Goal: Transaction & Acquisition: Book appointment/travel/reservation

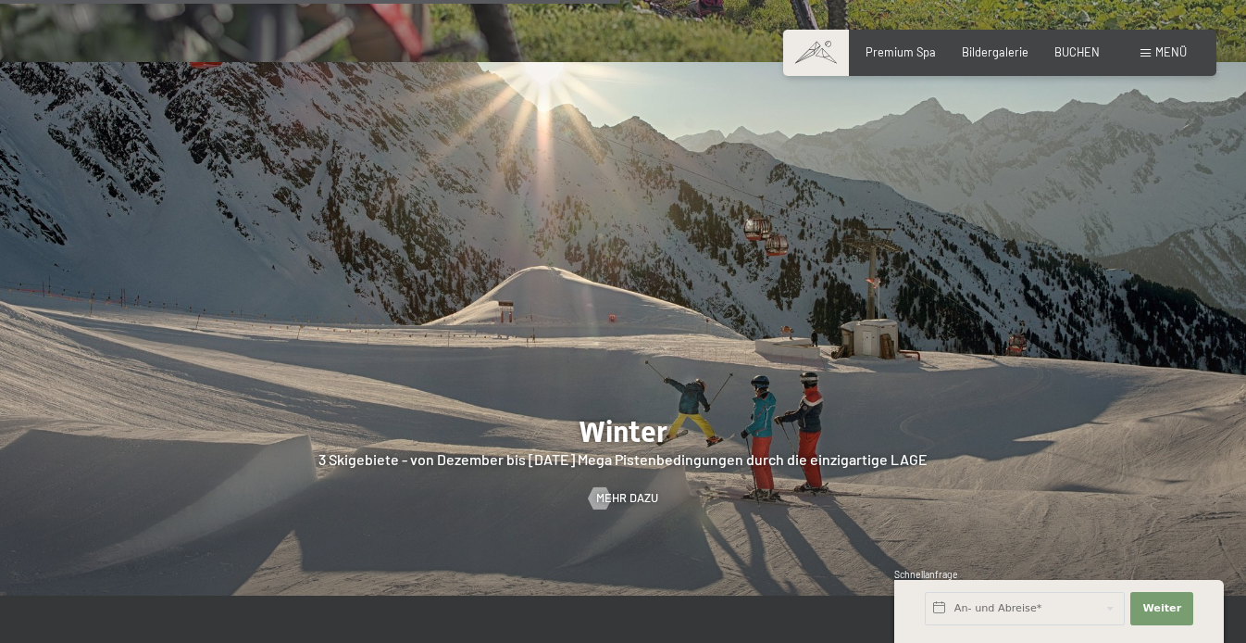
scroll to position [3509, 0]
click at [904, 55] on span "Premium Spa" at bounding box center [901, 49] width 70 height 15
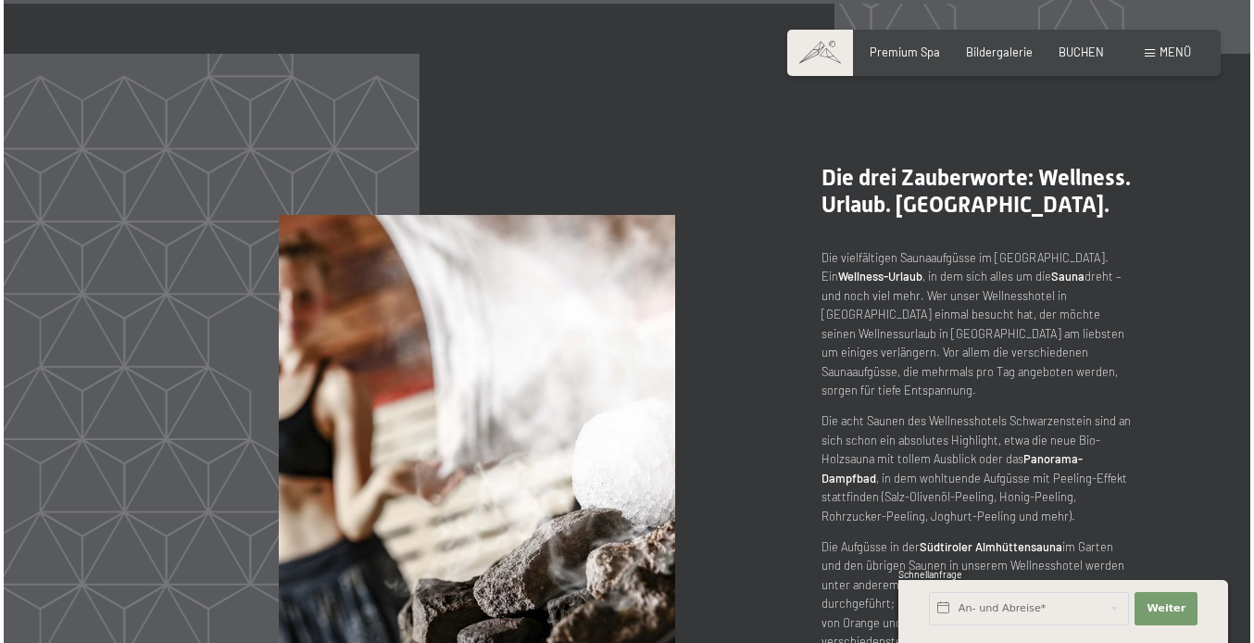
scroll to position [6992, 0]
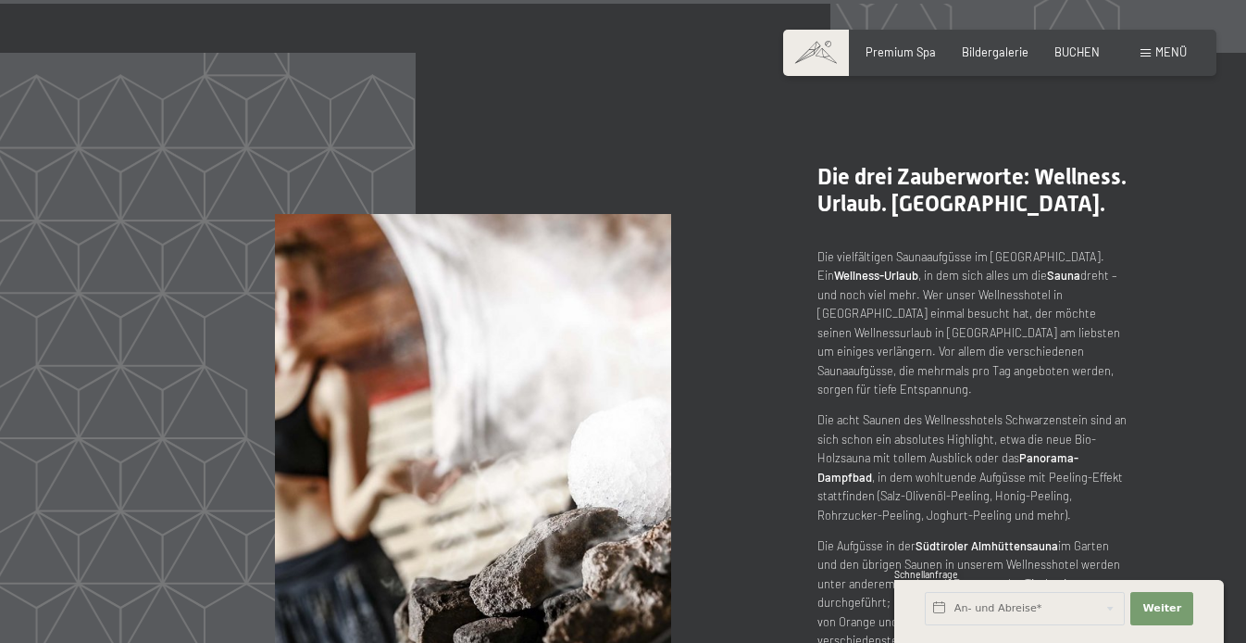
click at [1173, 56] on span "Menü" at bounding box center [1170, 51] width 31 height 15
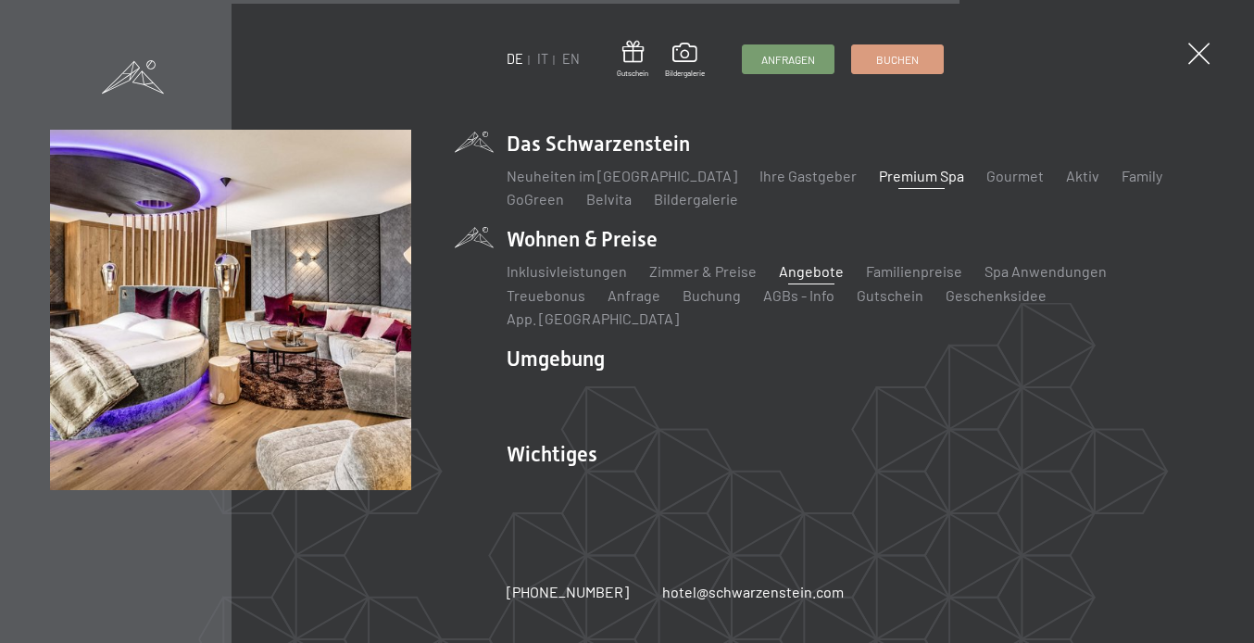
click at [804, 277] on link "Angebote" at bounding box center [811, 271] width 65 height 18
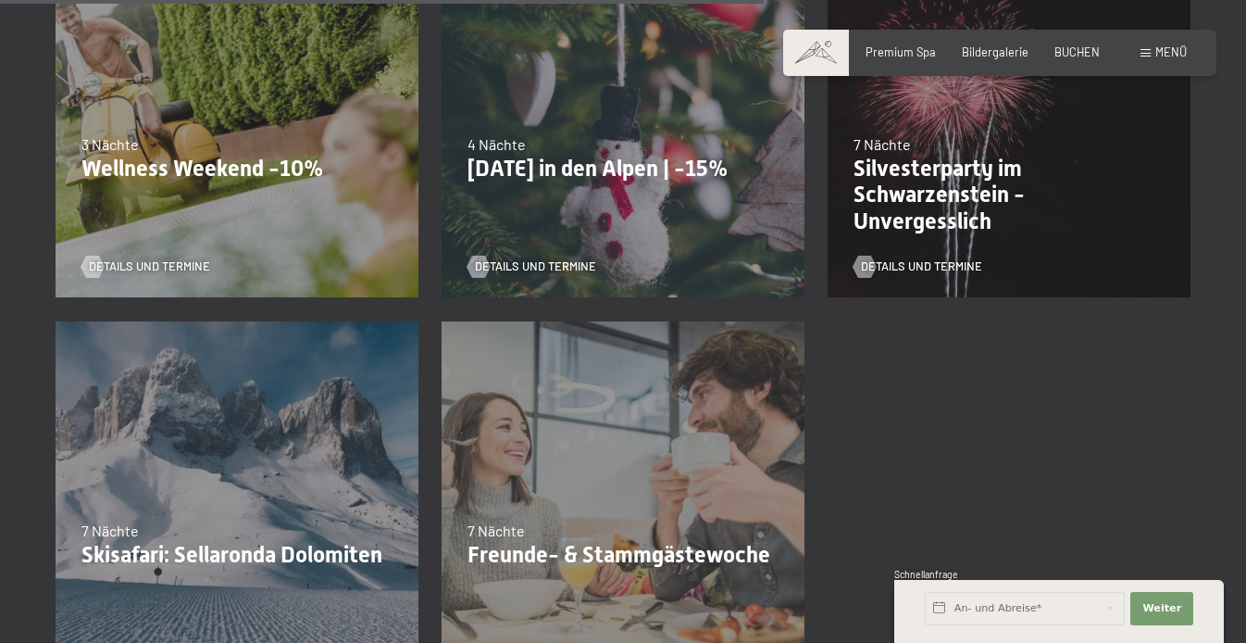
scroll to position [1652, 0]
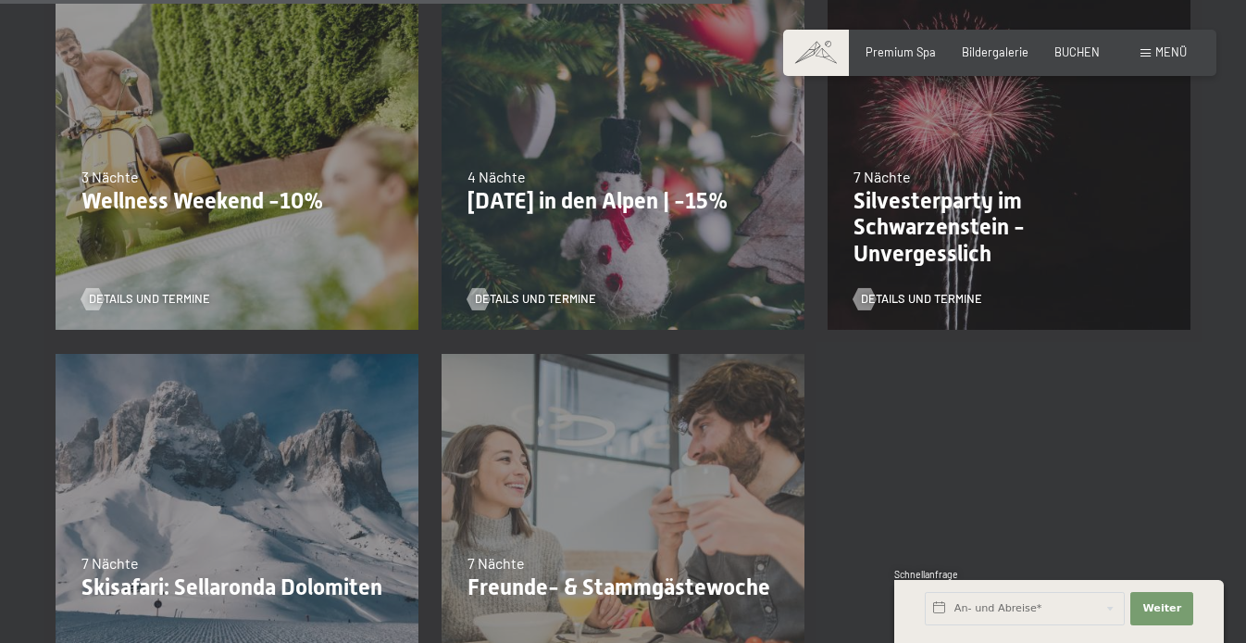
click at [299, 171] on div "3 Nächte" at bounding box center [236, 177] width 311 height 20
click at [193, 302] on span "Details und Termine" at bounding box center [167, 299] width 121 height 17
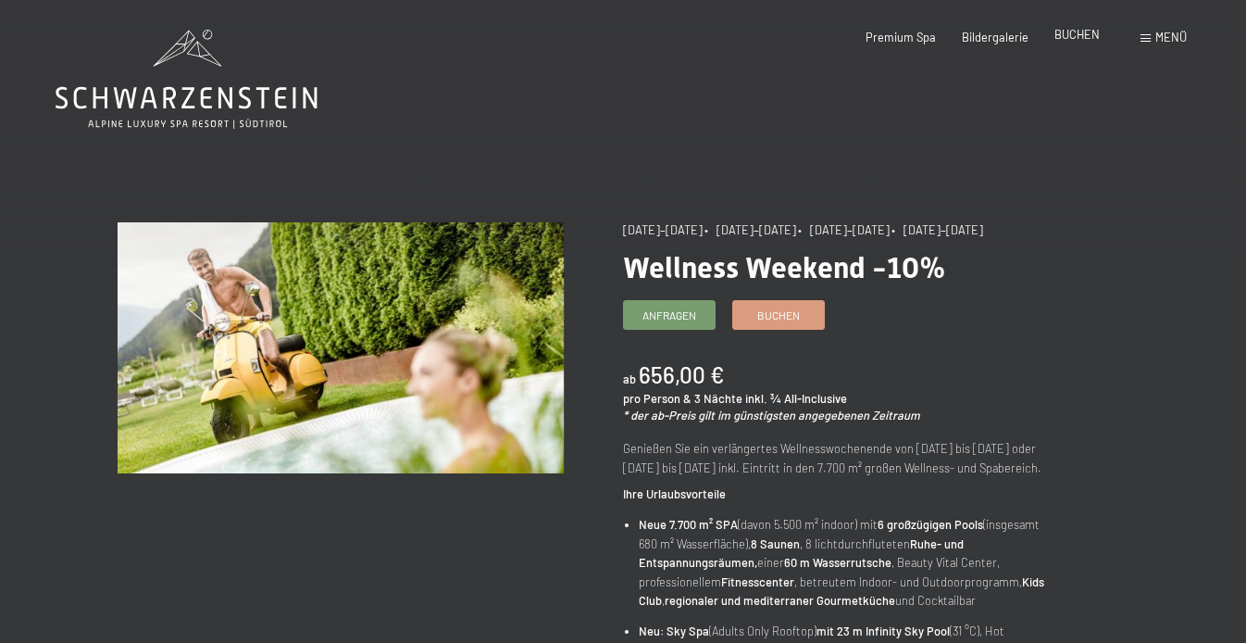
click at [1093, 34] on span "BUCHEN" at bounding box center [1076, 34] width 45 height 15
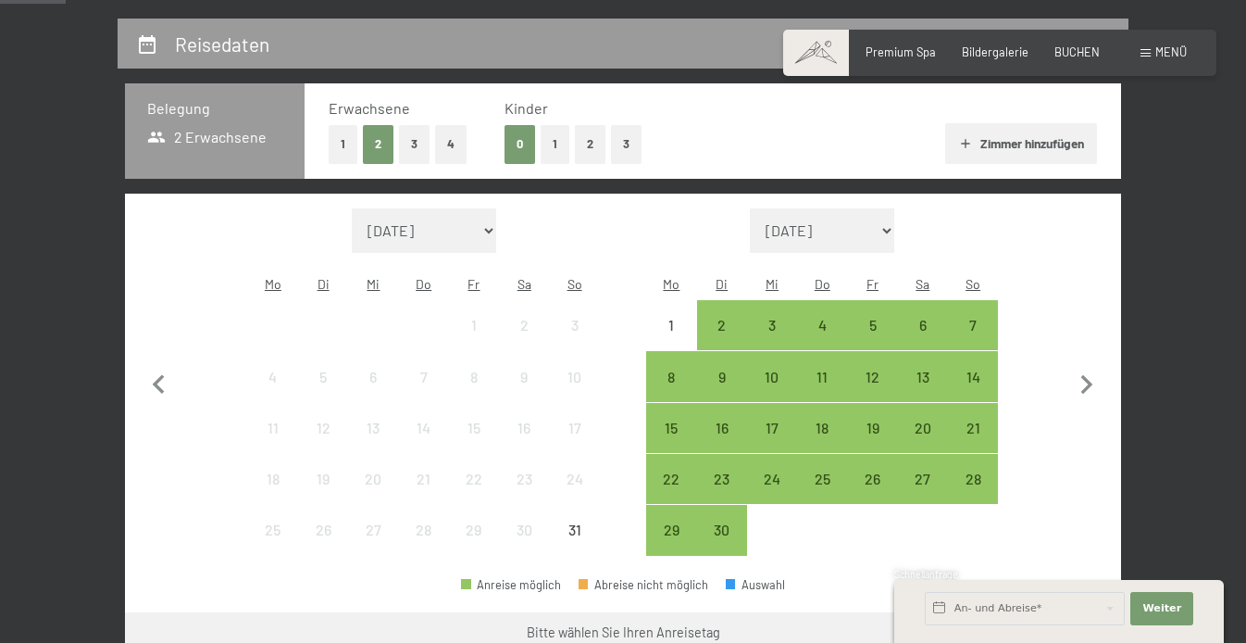
scroll to position [339, 0]
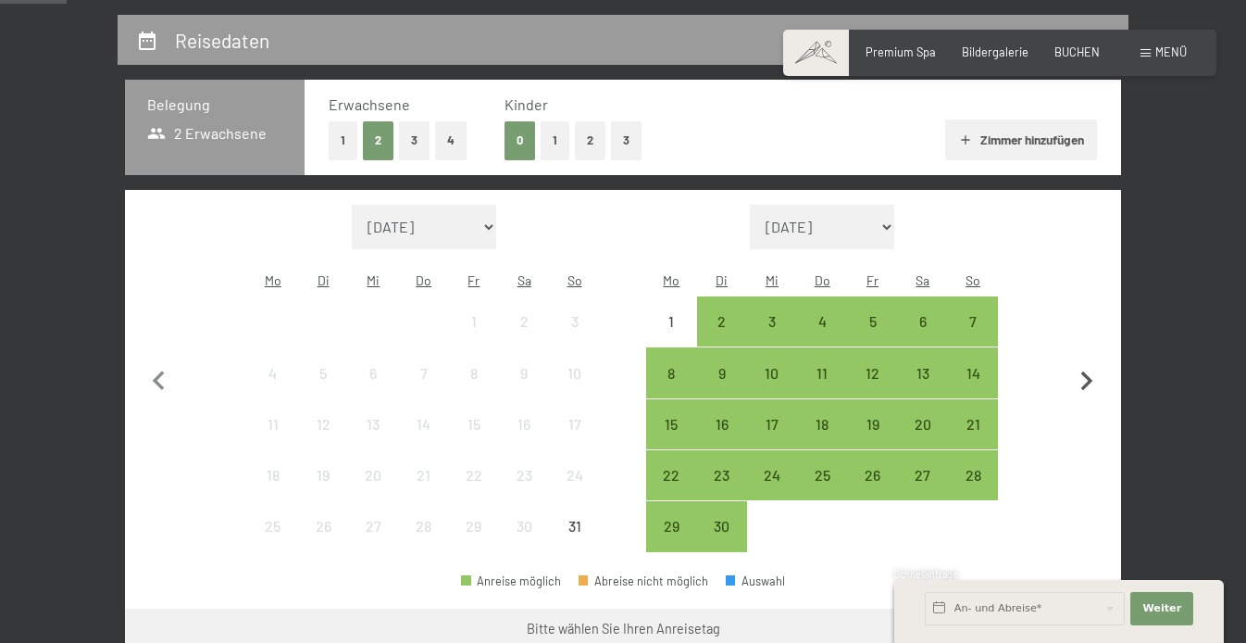
click at [1084, 365] on icon "button" at bounding box center [1086, 381] width 39 height 39
select select "[DATE]"
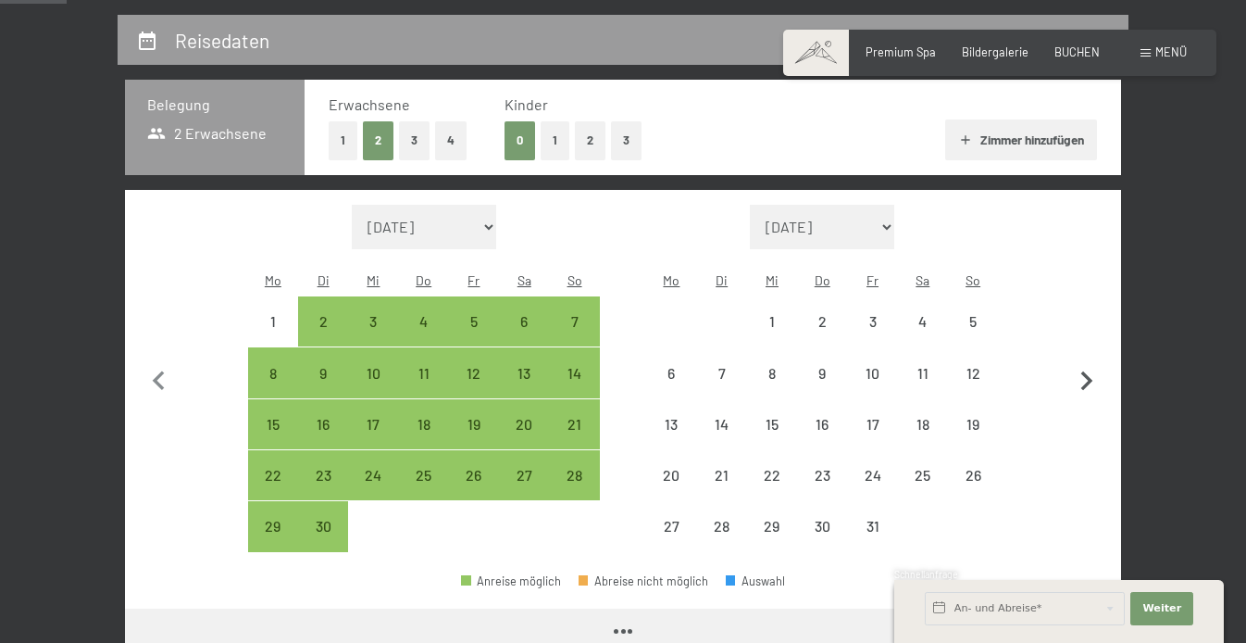
select select "[DATE]"
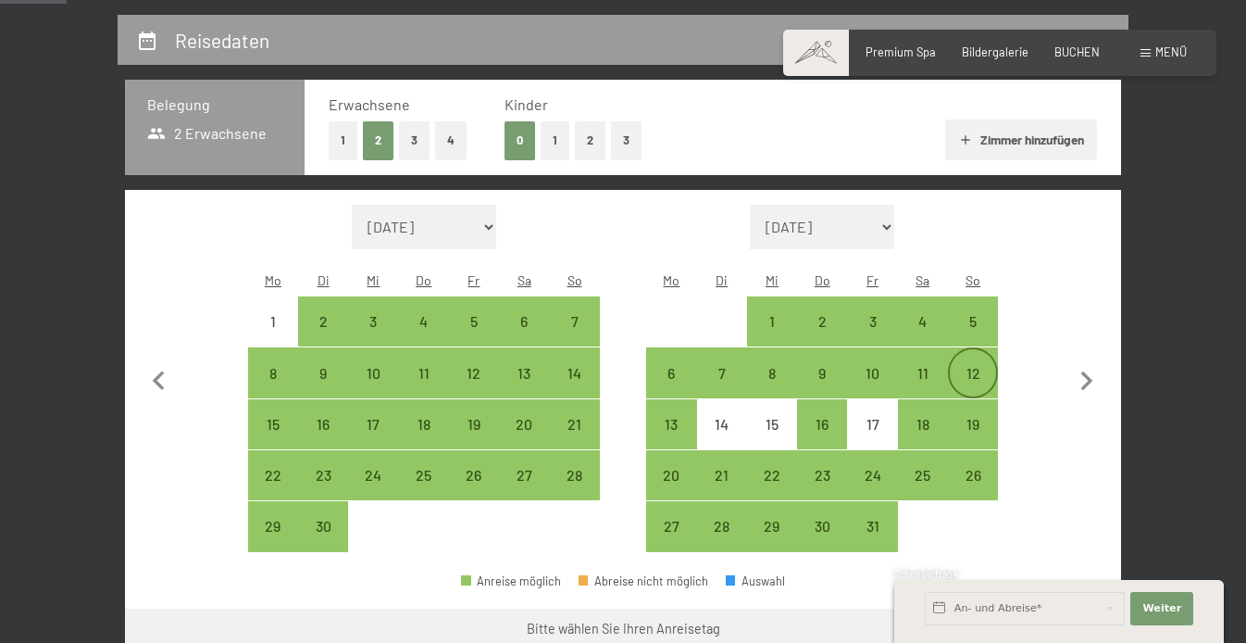
click at [982, 366] on div "12" at bounding box center [973, 389] width 46 height 46
select select "[DATE]"
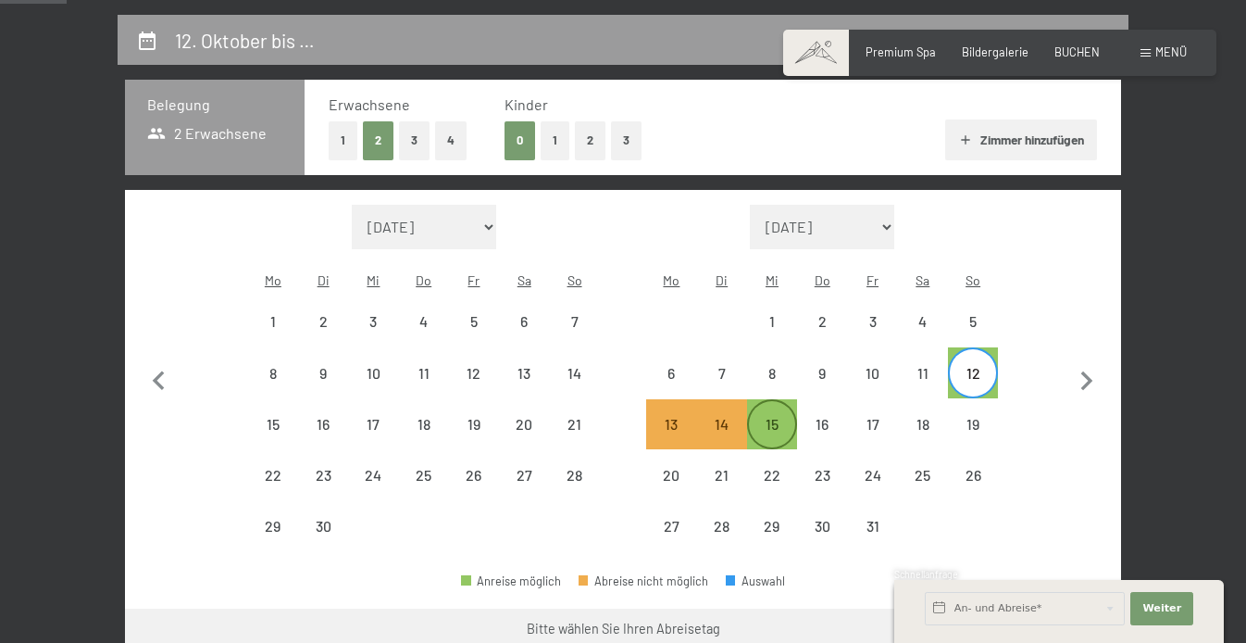
click at [782, 417] on div "15" at bounding box center [772, 440] width 46 height 46
select select "[DATE]"
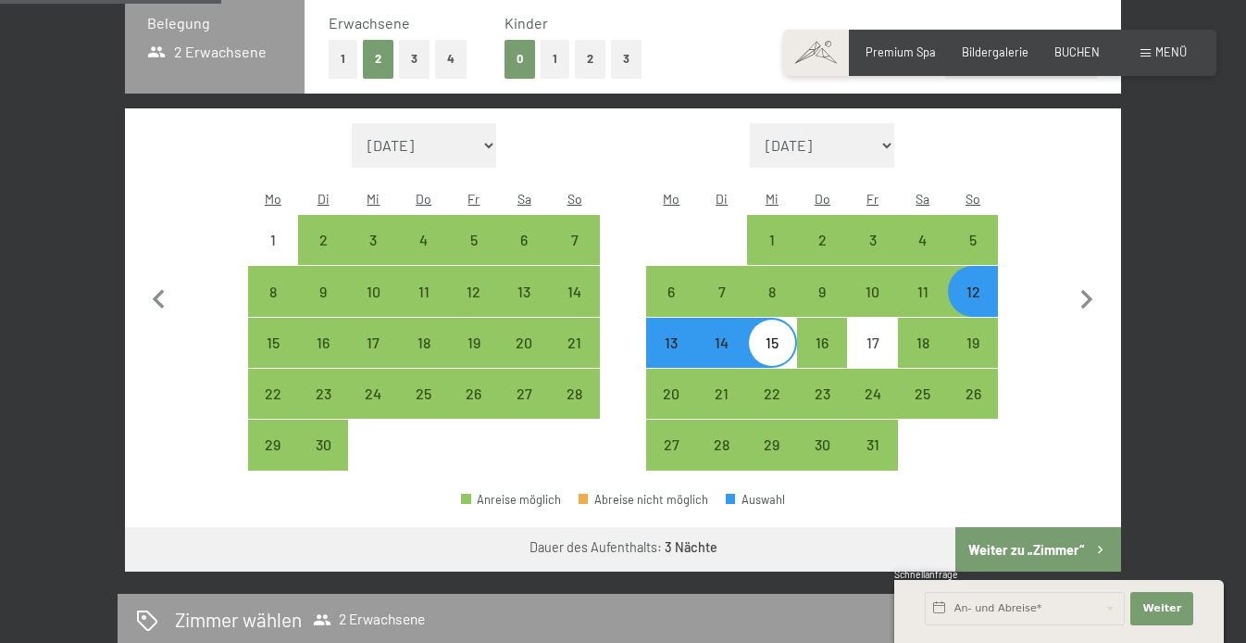
scroll to position [424, 0]
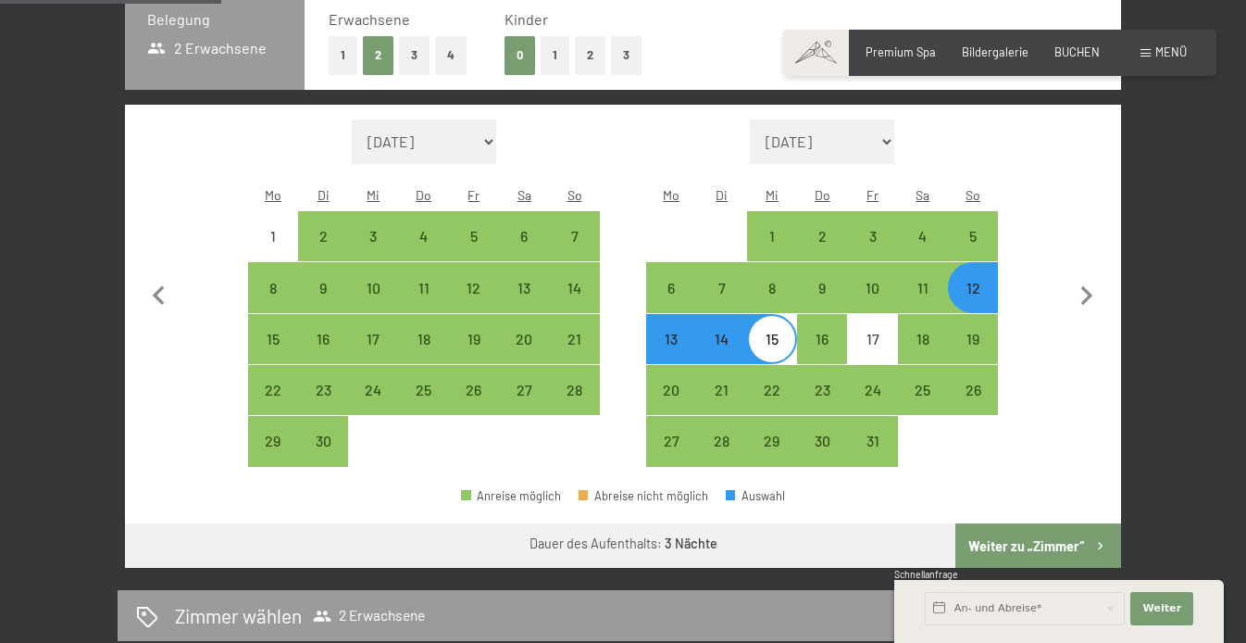
click at [1036, 533] on button "Weiter zu „Zimmer“" at bounding box center [1038, 545] width 166 height 44
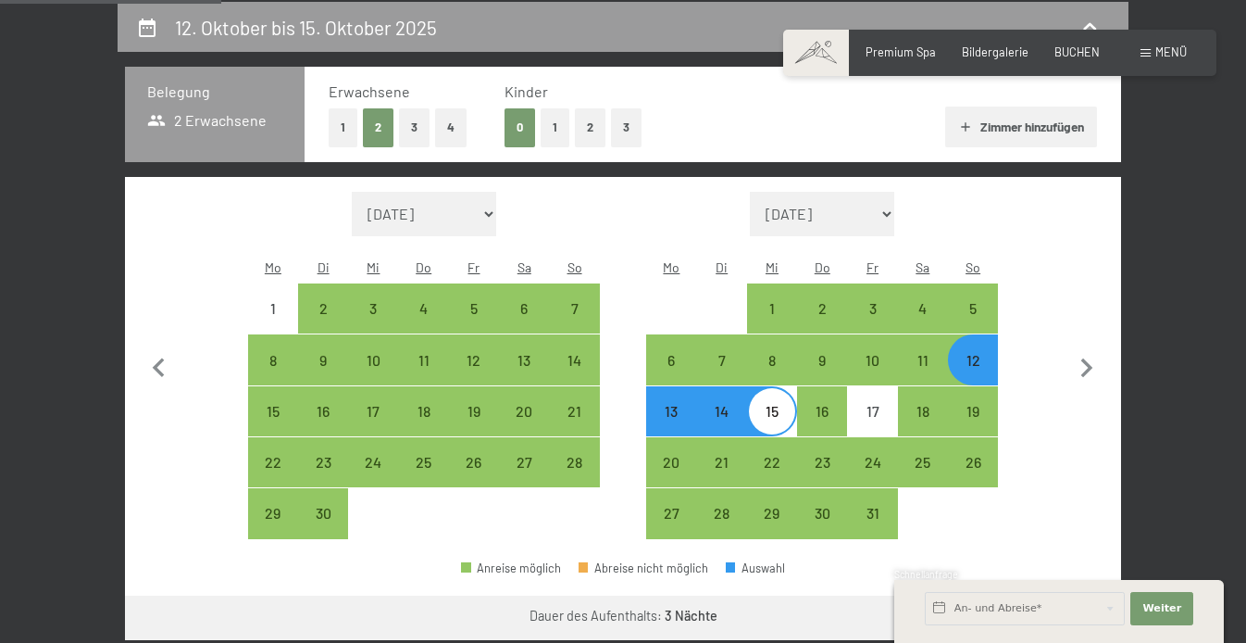
select select "[DATE]"
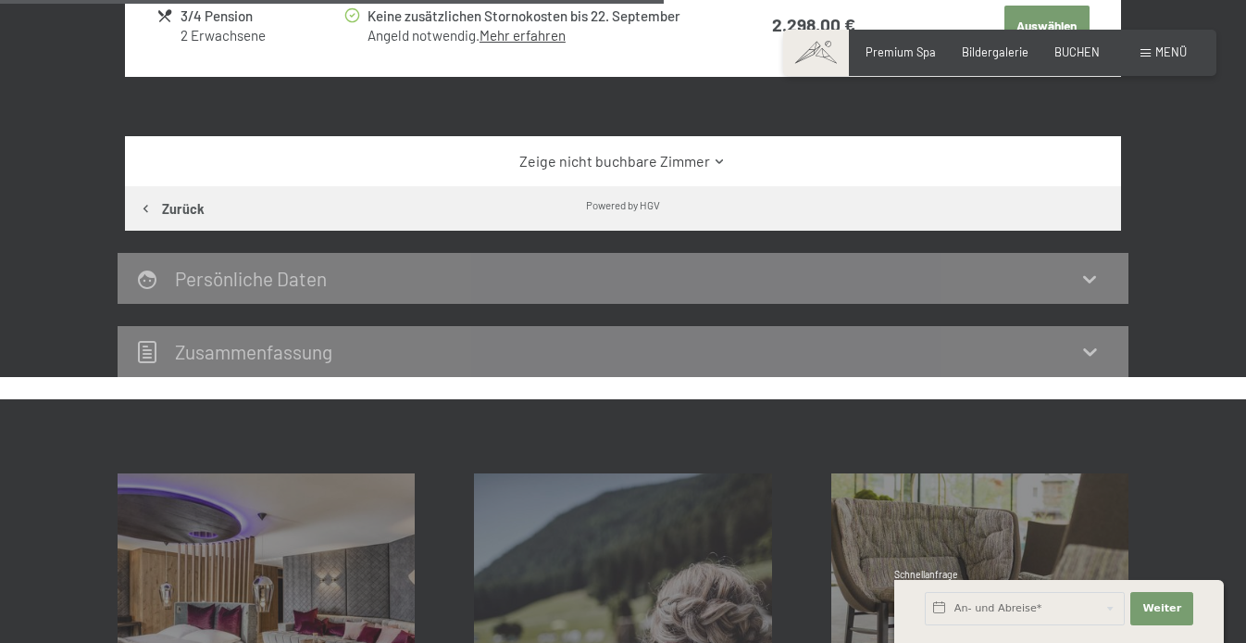
scroll to position [976, 0]
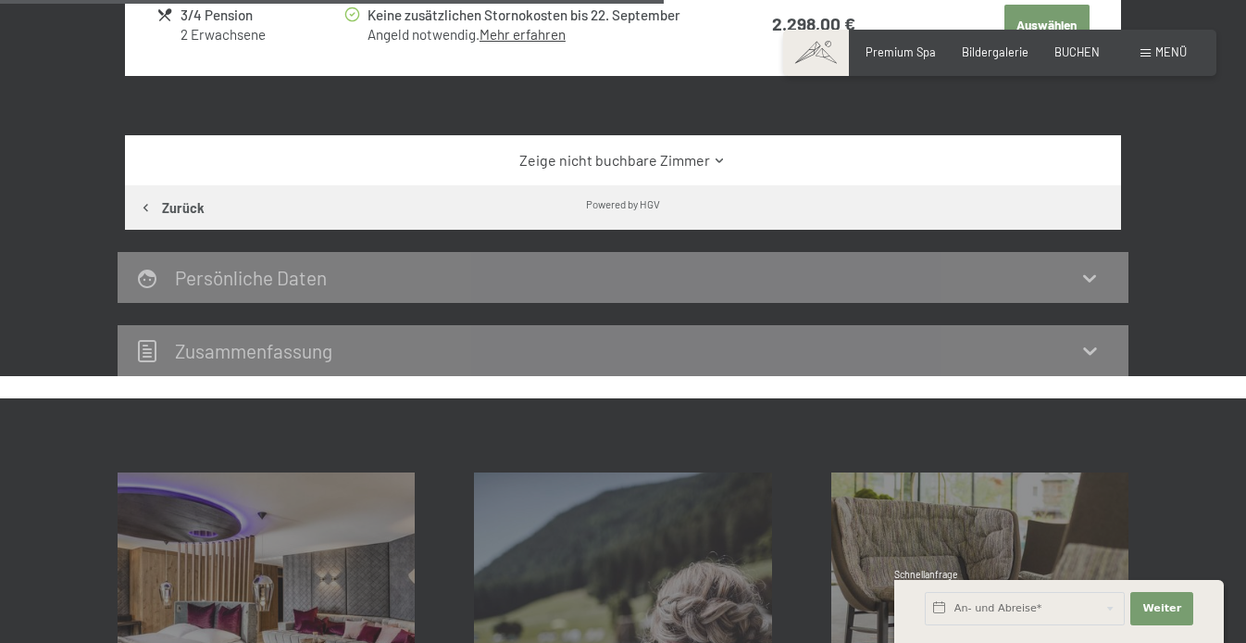
click at [704, 169] on link "Zeige nicht buchbare Zimmer" at bounding box center [623, 160] width 936 height 20
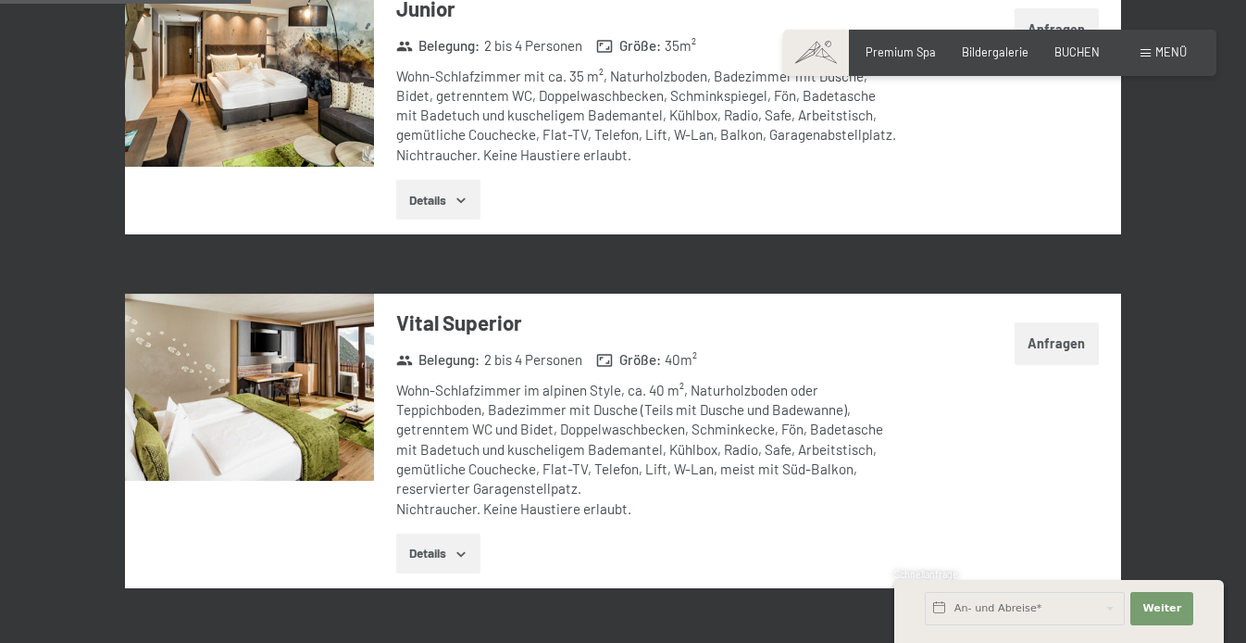
scroll to position [1227, 0]
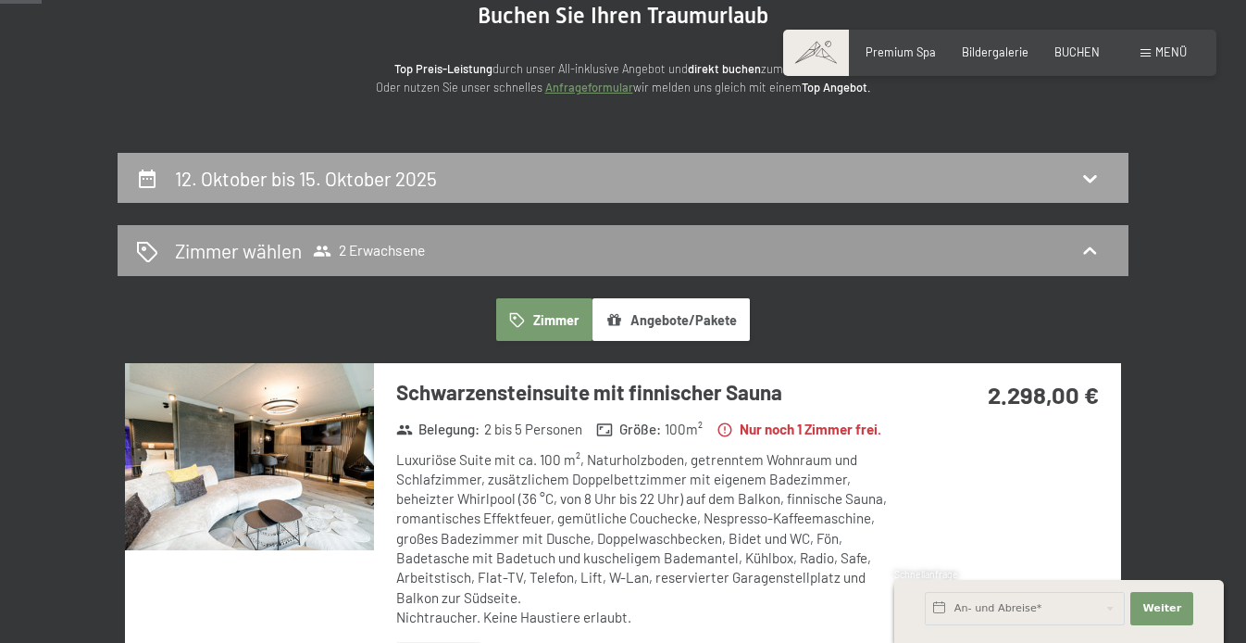
click at [705, 165] on div "12. Oktober bis 15. Oktober 2025" at bounding box center [623, 178] width 974 height 27
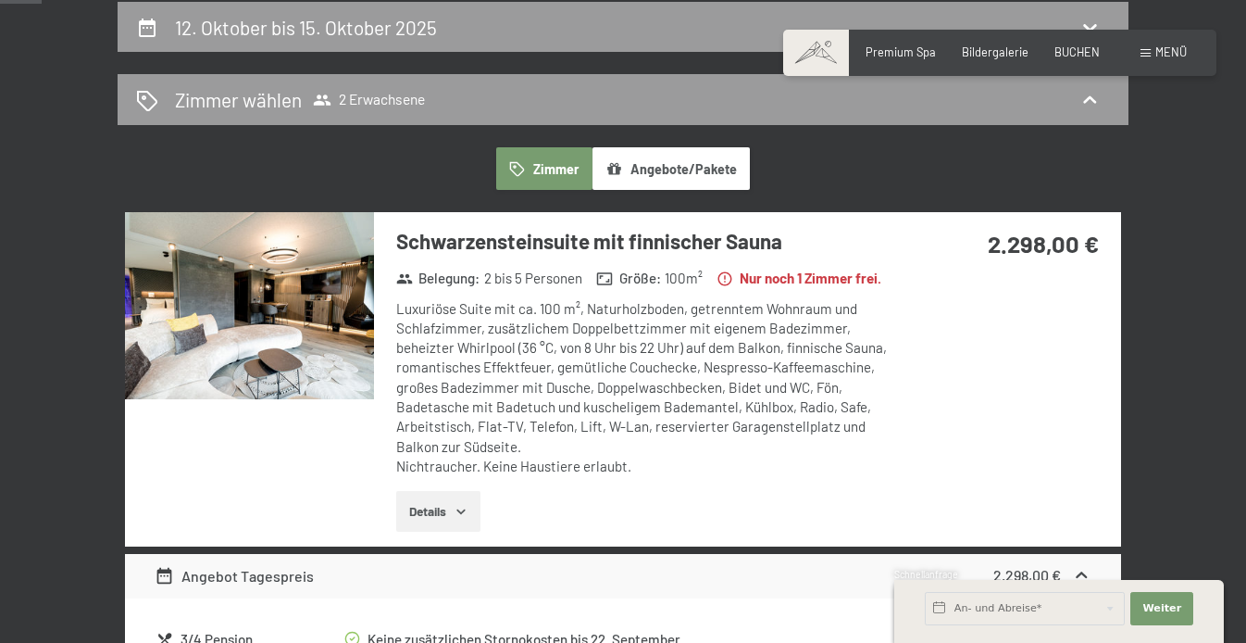
select select "[DATE]"
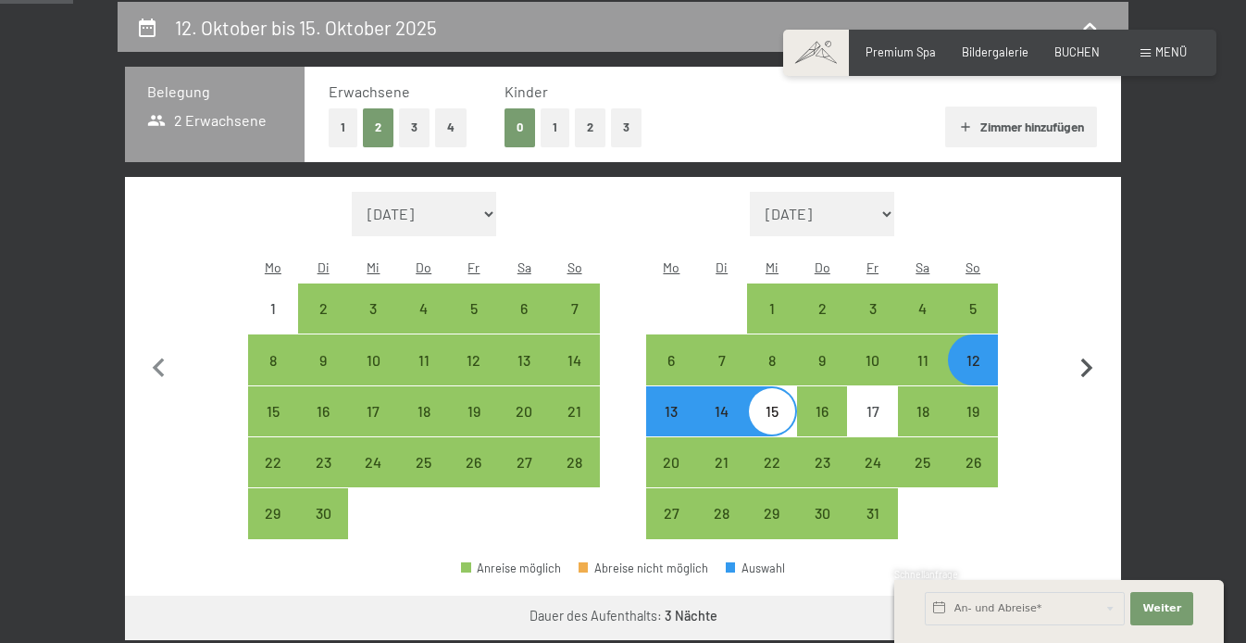
click at [1096, 349] on icon "button" at bounding box center [1086, 368] width 39 height 39
select select "[DATE]"
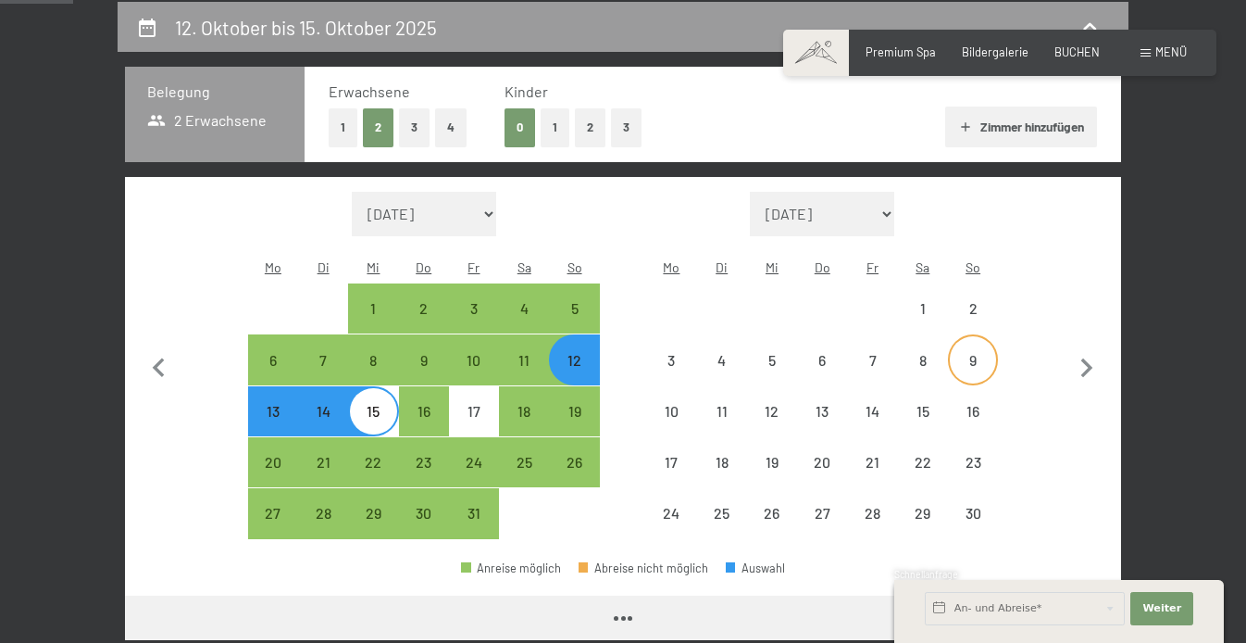
select select "[DATE]"
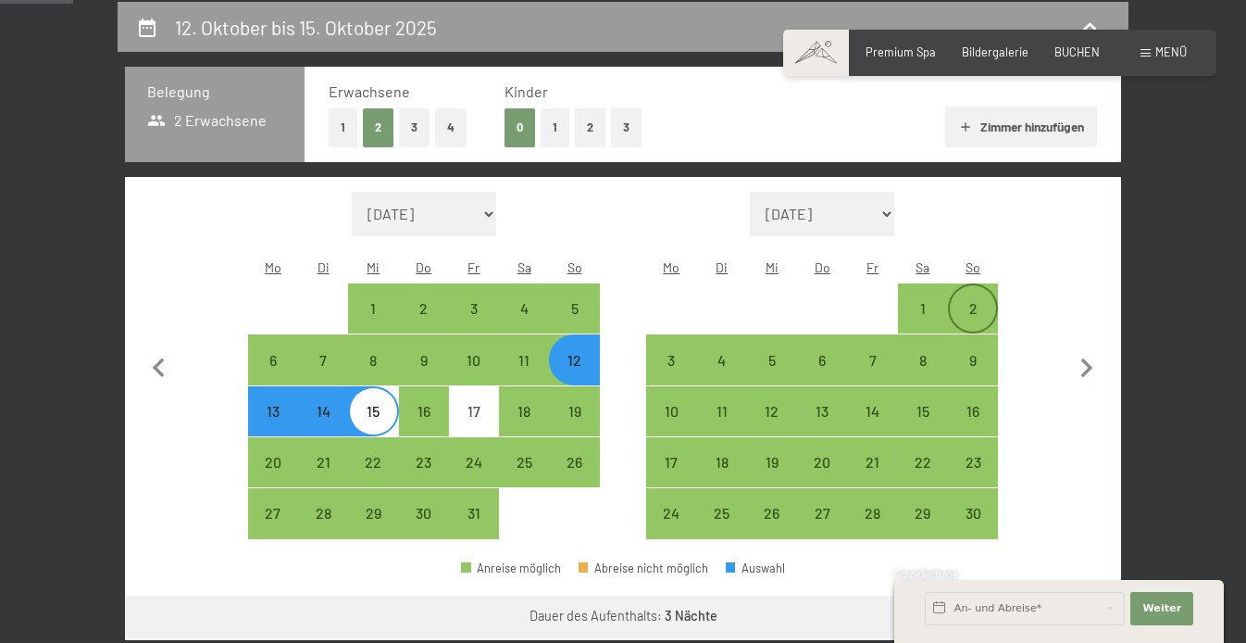
click at [969, 301] on div "2" at bounding box center [973, 324] width 46 height 46
select select "[DATE]"
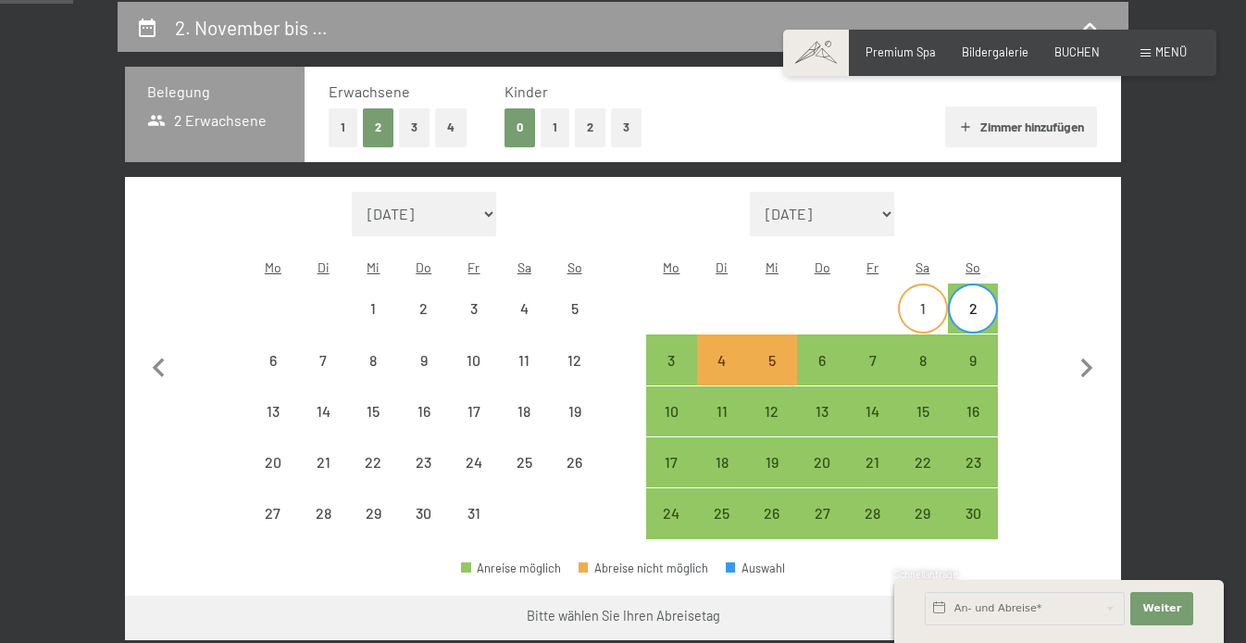
click at [909, 301] on div "1" at bounding box center [923, 324] width 46 height 46
select select "[DATE]"
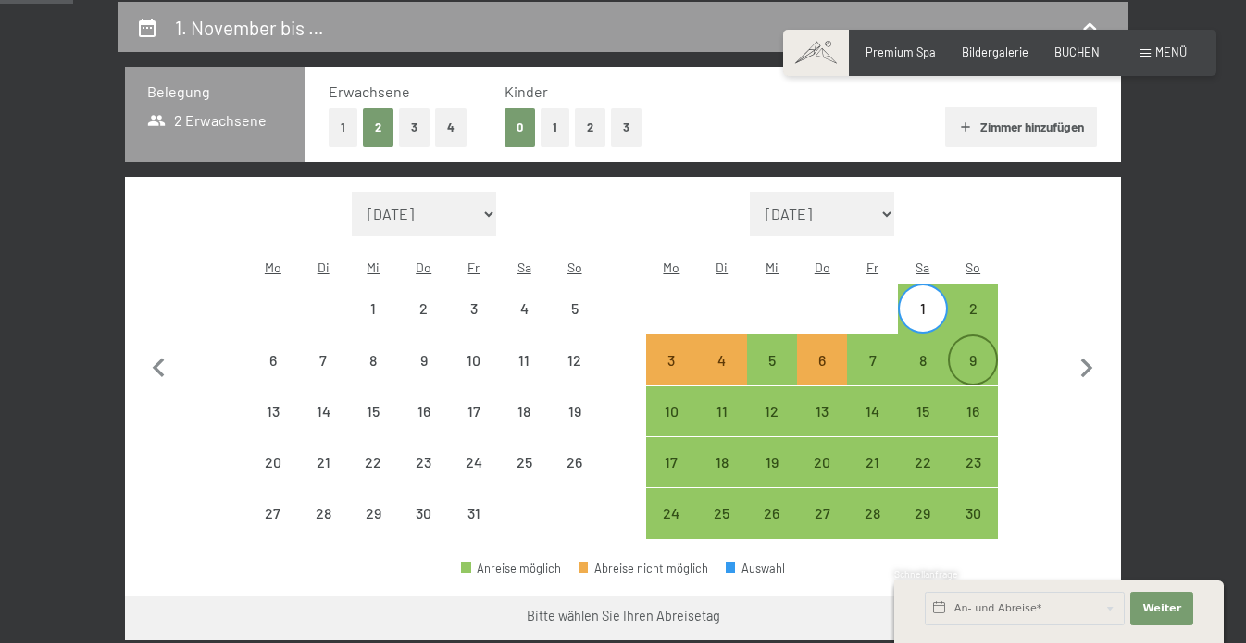
click at [973, 336] on div "9" at bounding box center [973, 359] width 46 height 46
select select "[DATE]"
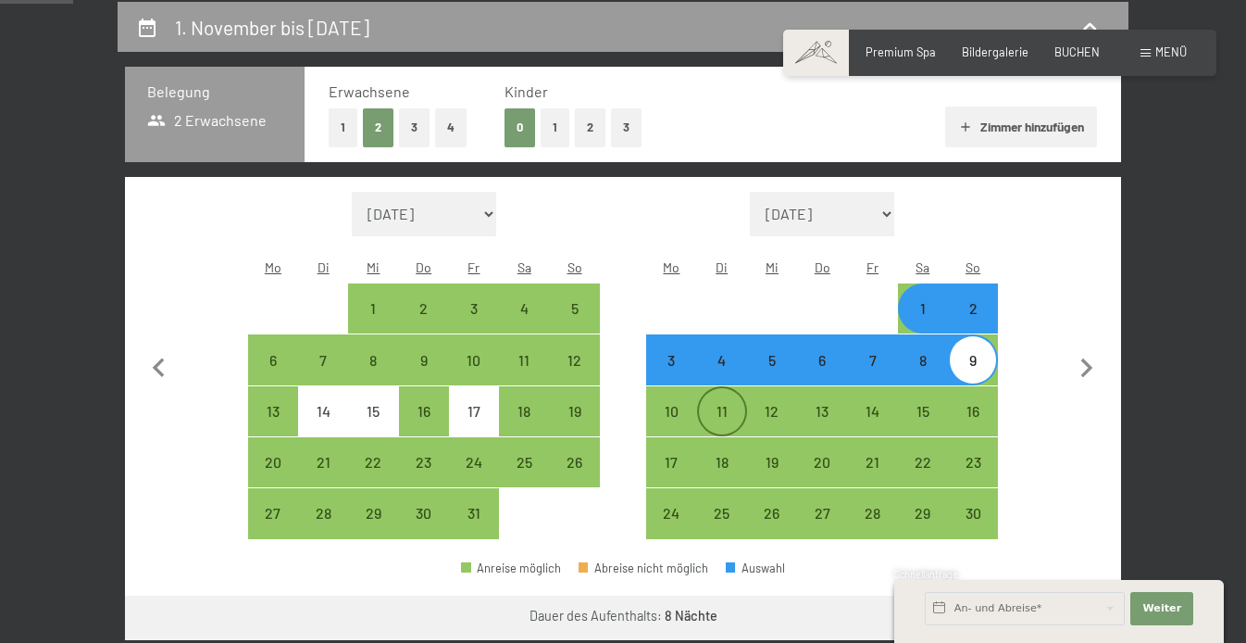
click at [705, 404] on div "11" at bounding box center [722, 427] width 46 height 46
select select "[DATE]"
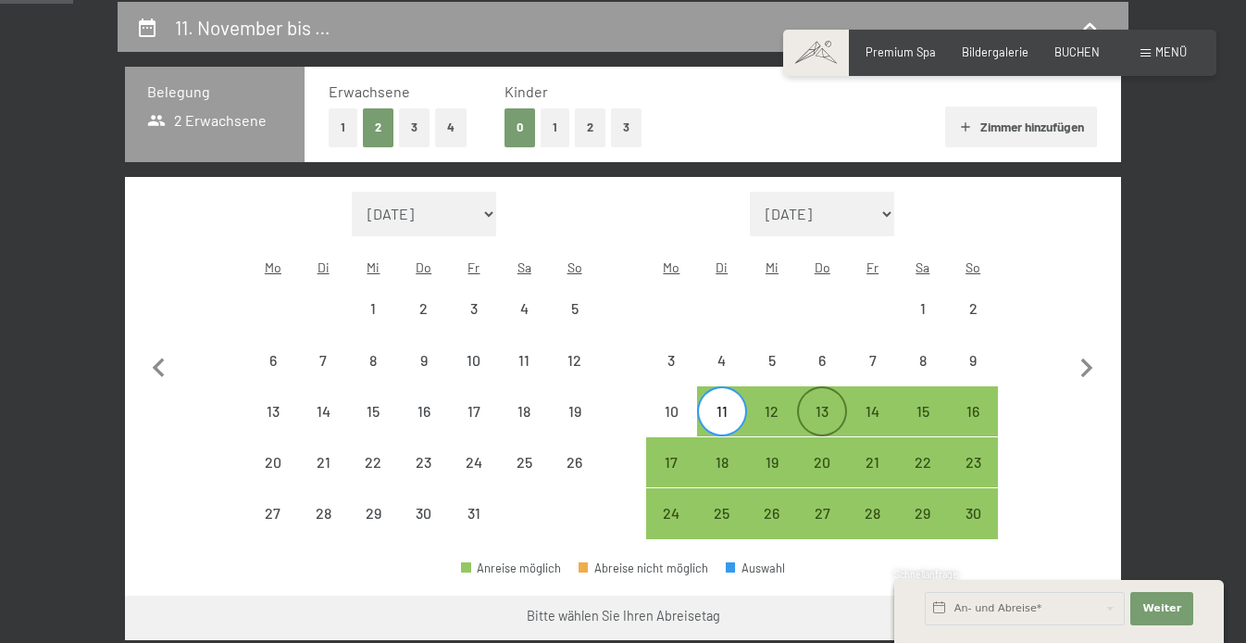
click at [817, 404] on div "13" at bounding box center [822, 427] width 46 height 46
select select "[DATE]"
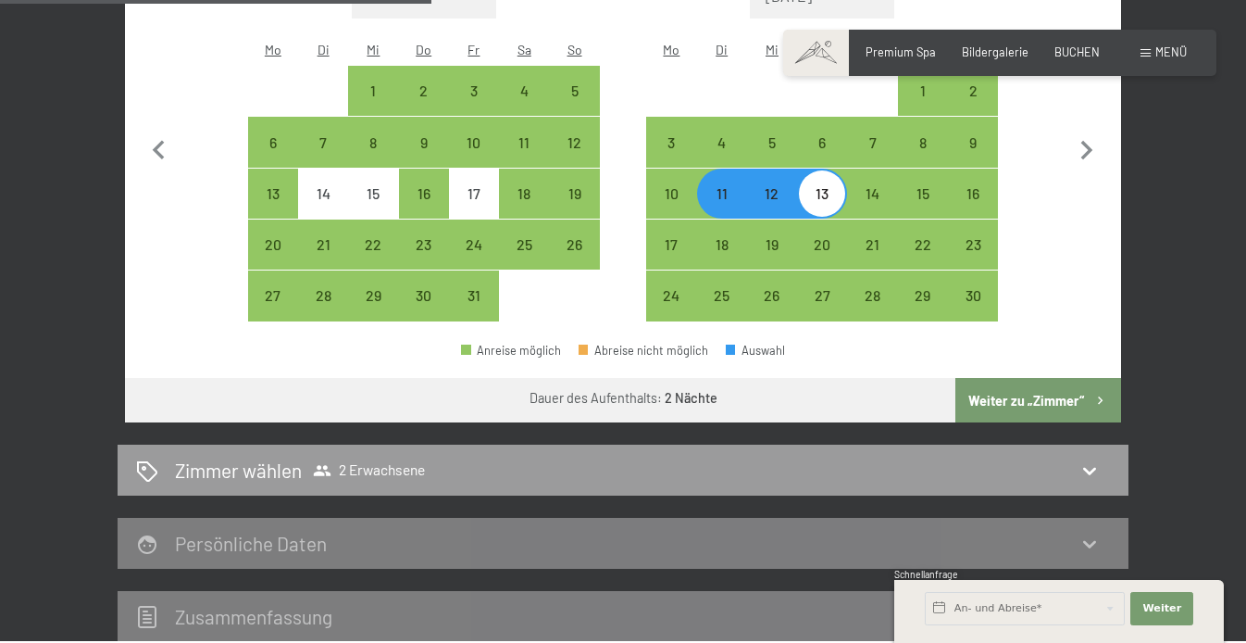
click at [1001, 378] on button "Weiter zu „Zimmer“" at bounding box center [1038, 400] width 166 height 44
select select "[DATE]"
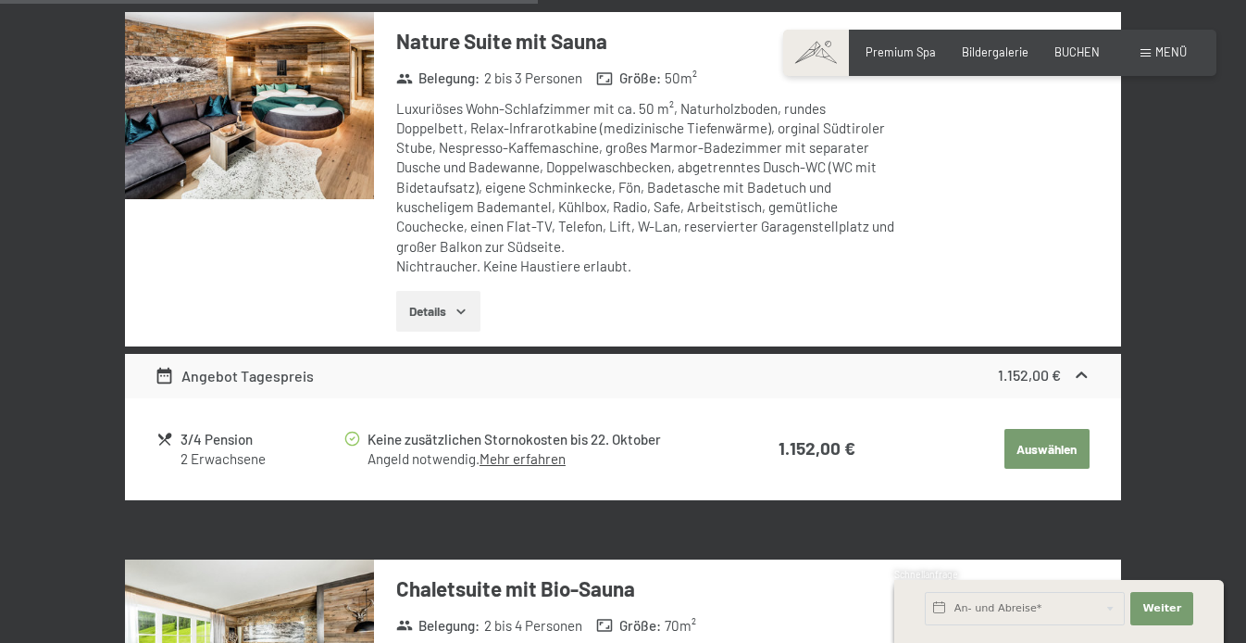
scroll to position [2144, 0]
